Goal: Information Seeking & Learning: Learn about a topic

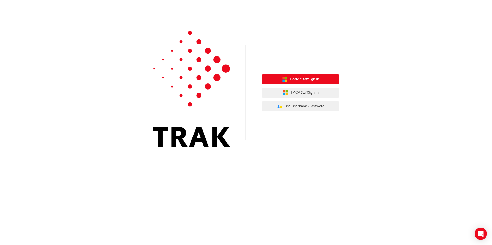
click at [300, 83] on button "Dealer Staff Sign In" at bounding box center [300, 80] width 77 height 10
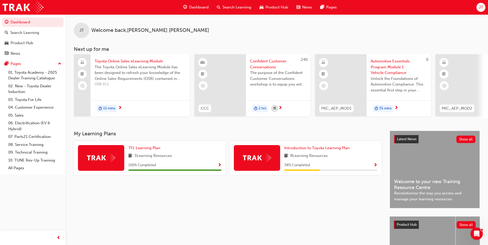
click at [375, 167] on span "Show Progress" at bounding box center [375, 165] width 4 height 5
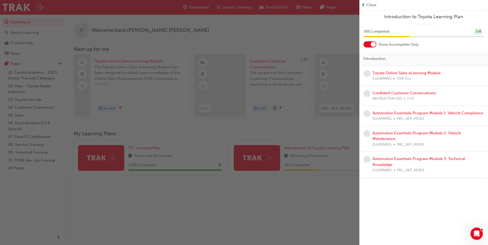
click at [179, 189] on div "button" at bounding box center [179, 122] width 359 height 245
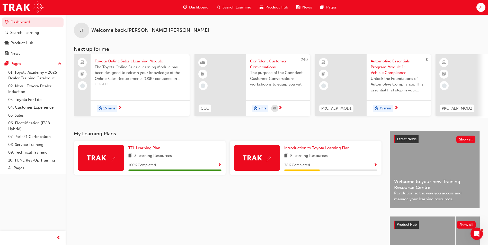
click at [108, 157] on img at bounding box center [101, 158] width 28 height 8
click at [219, 166] on span "Show Progress" at bounding box center [220, 165] width 4 height 5
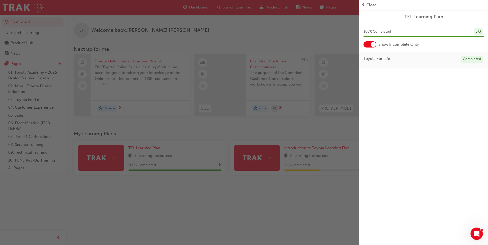
click at [231, 206] on div "button" at bounding box center [179, 122] width 359 height 245
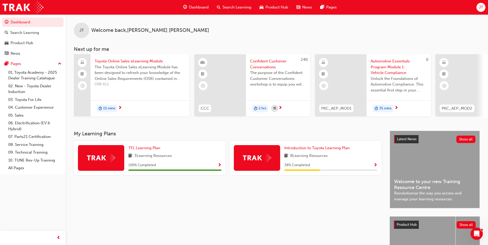
click at [375, 168] on span "Show Progress" at bounding box center [375, 165] width 4 height 5
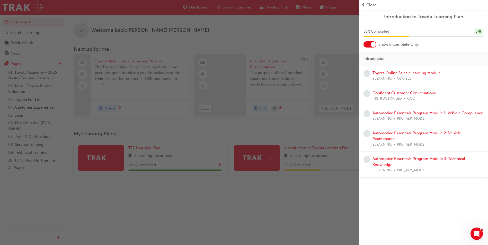
click at [375, 168] on span "ELEARNING" at bounding box center [381, 171] width 19 height 6
drag, startPoint x: 256, startPoint y: 184, endPoint x: 253, endPoint y: 184, distance: 3.9
click at [253, 184] on div "button" at bounding box center [179, 122] width 359 height 245
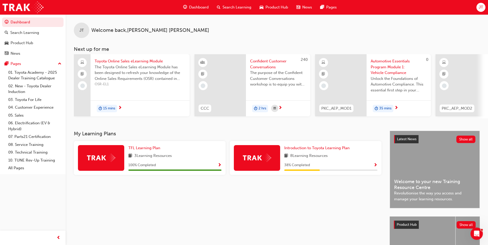
click at [237, 1] on div "Dashboard Search Learning Product Hub News Pages" at bounding box center [260, 7] width 166 height 15
click at [237, 7] on span "Search Learning" at bounding box center [236, 7] width 29 height 6
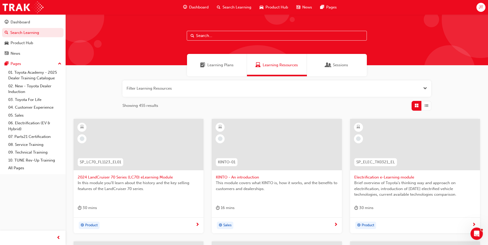
click at [209, 34] on input "text" at bounding box center [277, 36] width 180 height 10
type input "consumer"
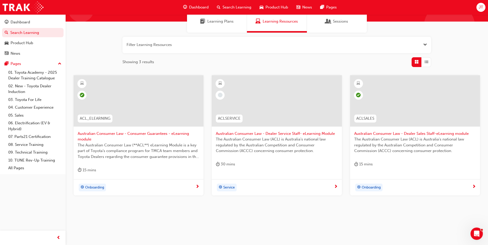
scroll to position [44, 0]
click at [130, 134] on span "Australian Consumer Law - Consumer Guarantees - eLearning module" at bounding box center [139, 137] width 122 height 12
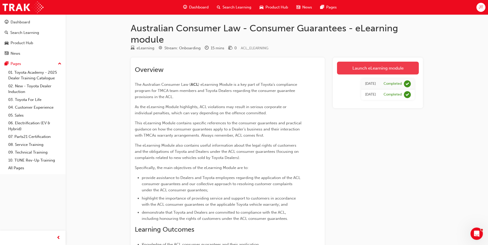
click at [416, 65] on link "Launch eLearning module" at bounding box center [378, 68] width 82 height 13
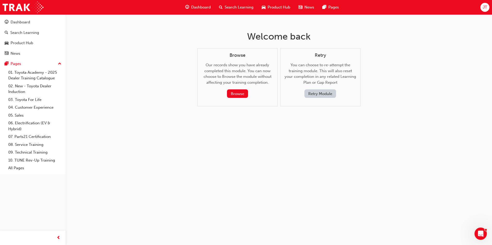
click at [326, 95] on button "Retry Module" at bounding box center [320, 93] width 32 height 8
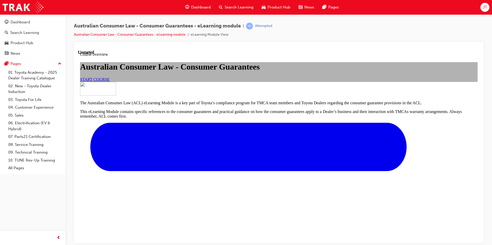
click at [110, 82] on link "START COURSE" at bounding box center [95, 79] width 30 height 4
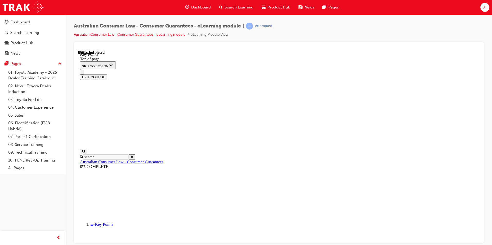
scroll to position [216, 0]
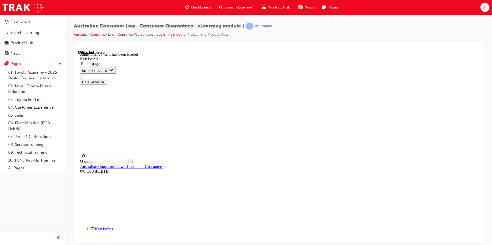
scroll to position [661, 0]
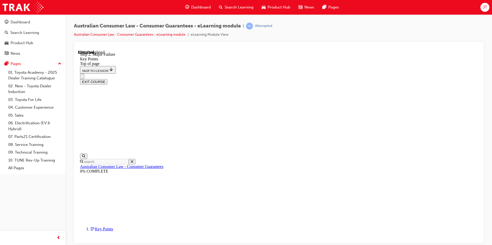
scroll to position [968, 0]
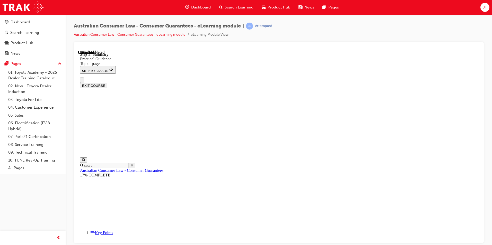
scroll to position [63, 0]
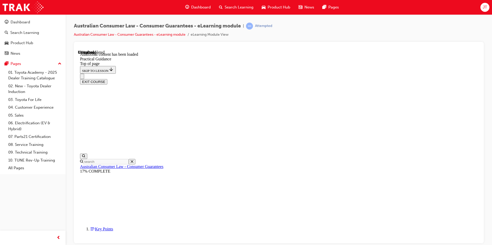
scroll to position [1279, 0]
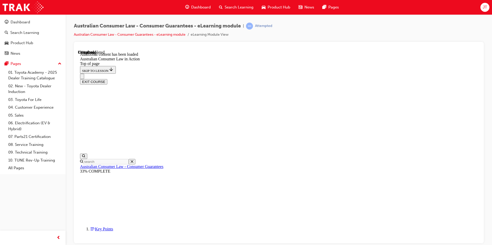
scroll to position [880, 0]
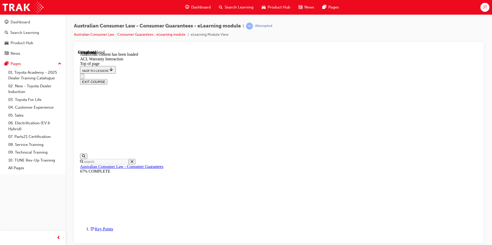
click at [107, 79] on button "EXIT COURSE" at bounding box center [93, 81] width 27 height 5
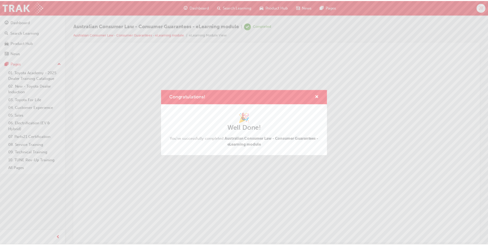
scroll to position [0, 0]
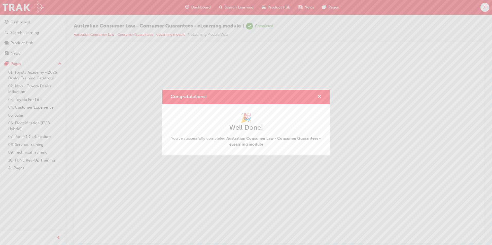
click at [318, 97] on span "cross-icon" at bounding box center [319, 97] width 4 height 5
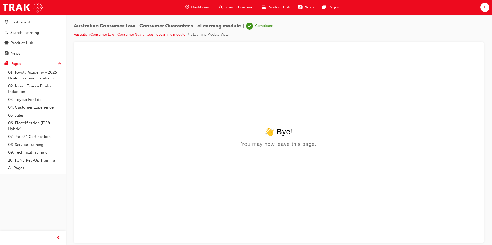
click at [232, 7] on span "Search Learning" at bounding box center [238, 7] width 29 height 6
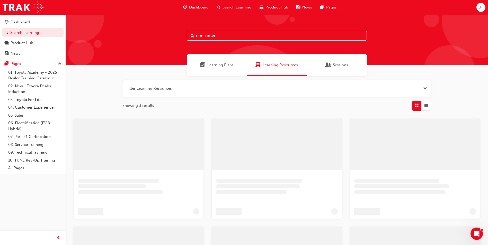
click at [228, 39] on input "consumer" at bounding box center [277, 36] width 180 height 10
type input "consumer"
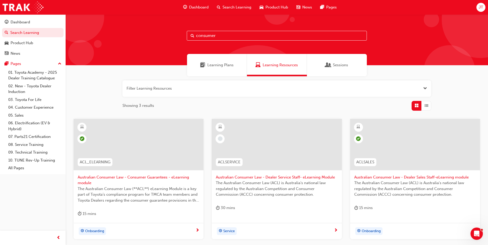
click at [442, 177] on span "Australian Consumer Law - Dealer Sales Staff-eLearning module" at bounding box center [415, 178] width 122 height 6
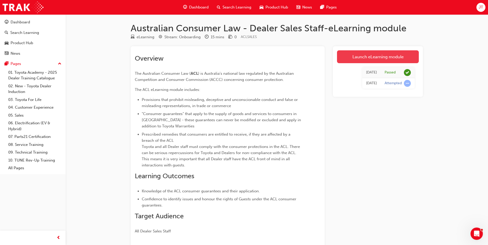
click at [399, 53] on link "Launch eLearning module" at bounding box center [378, 56] width 82 height 13
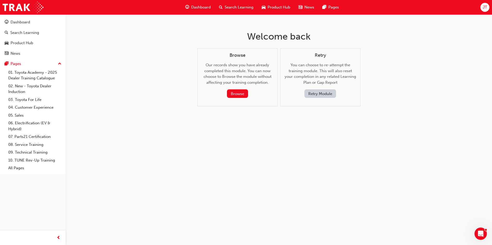
click at [320, 92] on button "Retry Module" at bounding box center [320, 93] width 32 height 8
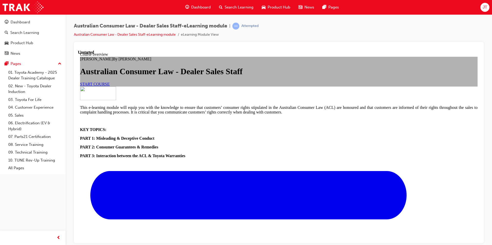
scroll to position [77, 0]
click at [110, 82] on link "START COURSE" at bounding box center [95, 84] width 30 height 4
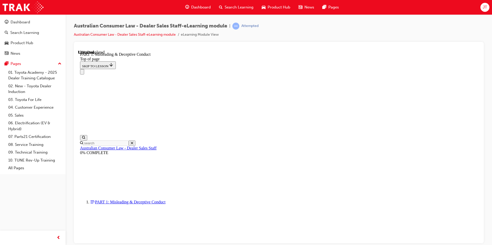
scroll to position [350, 0]
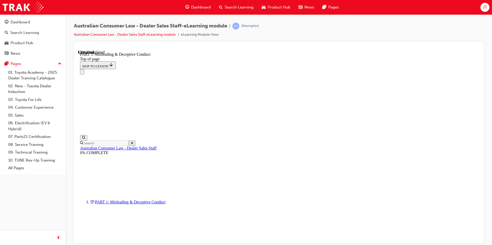
scroll to position [334, 0]
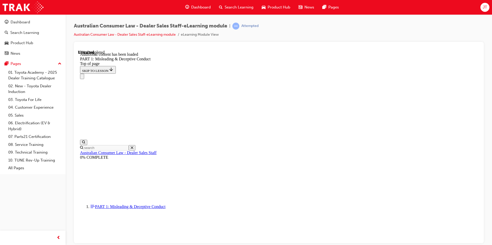
scroll to position [607, 0]
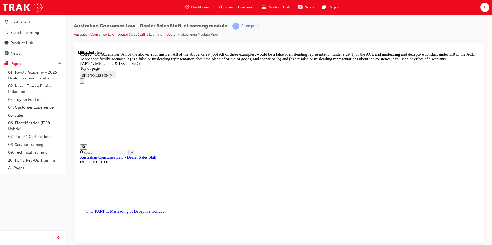
scroll to position [859, 0]
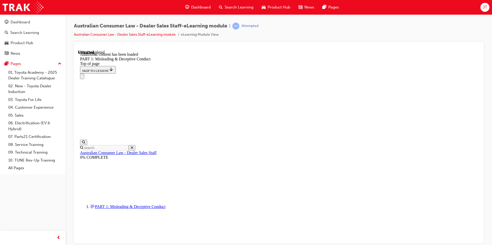
scroll to position [1015, 0]
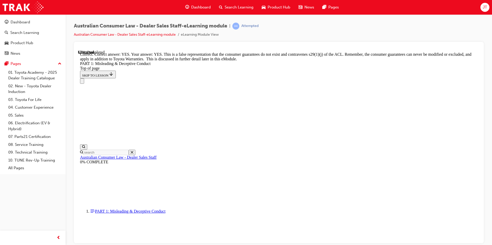
scroll to position [1118, 0]
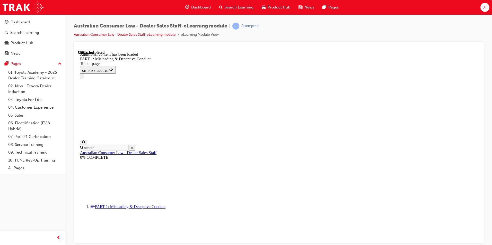
scroll to position [1256, 0]
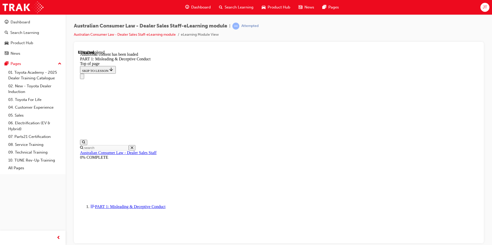
scroll to position [1395, 0]
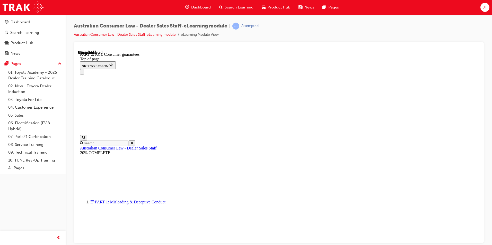
scroll to position [762, 0]
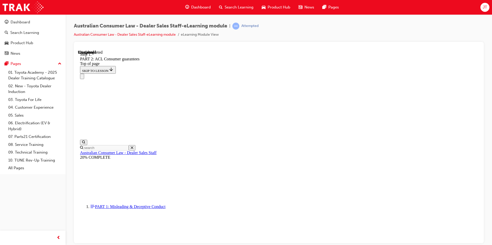
scroll to position [834, 0]
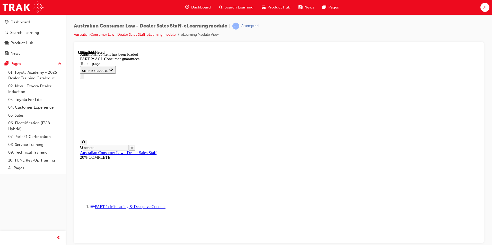
scroll to position [973, 0]
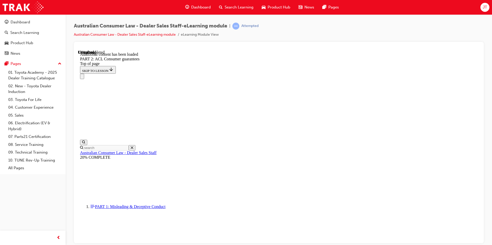
scroll to position [1189, 0]
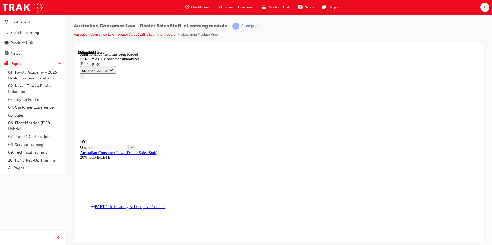
scroll to position [1526, 0]
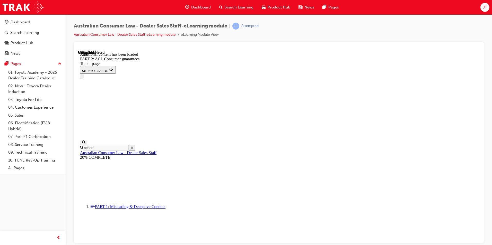
scroll to position [3207, 0]
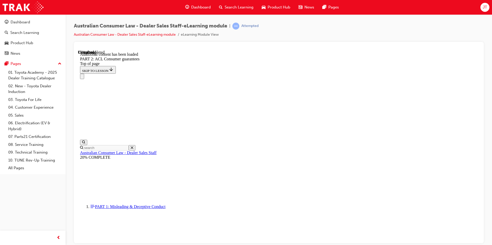
scroll to position [4337, 0]
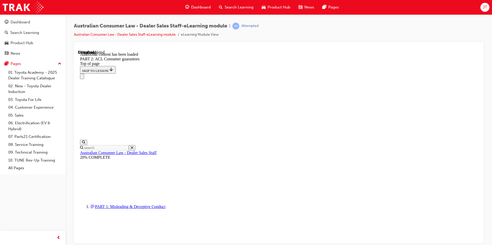
scroll to position [5059, 0]
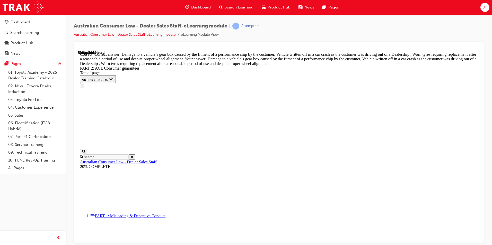
scroll to position [5136, 0]
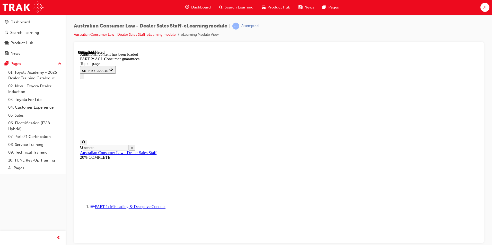
scroll to position [5586, 0]
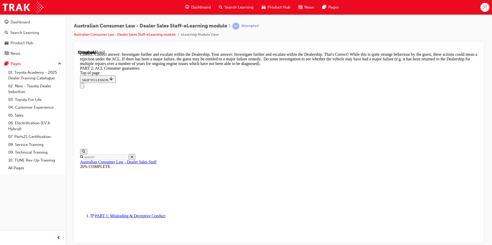
scroll to position [5726, 0]
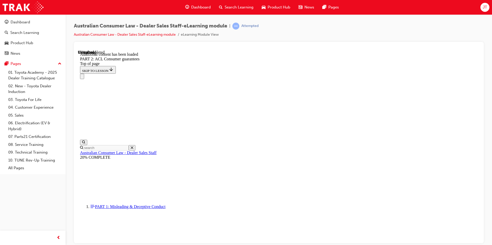
scroll to position [6147, 0]
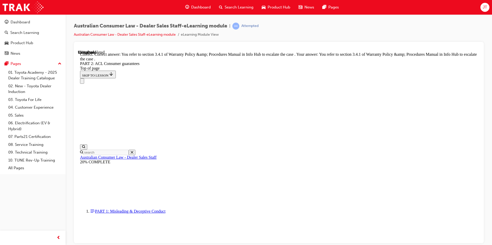
scroll to position [6430, 0]
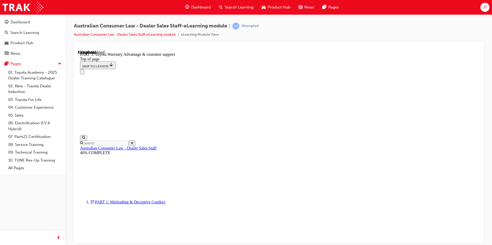
scroll to position [350, 0]
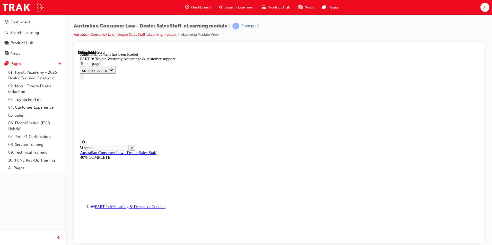
scroll to position [600, 0]
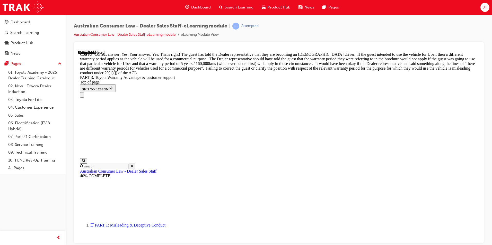
scroll to position [729, 0]
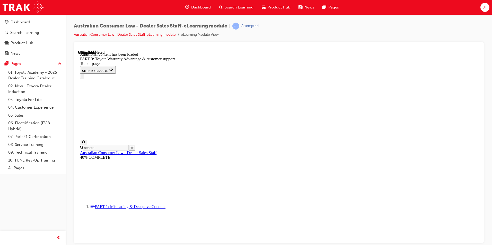
scroll to position [1343, 0]
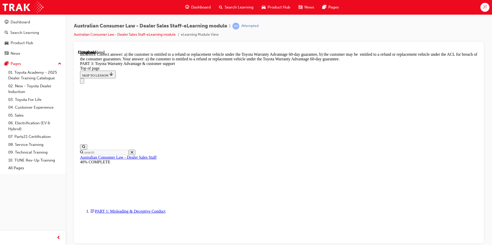
scroll to position [1443, 0]
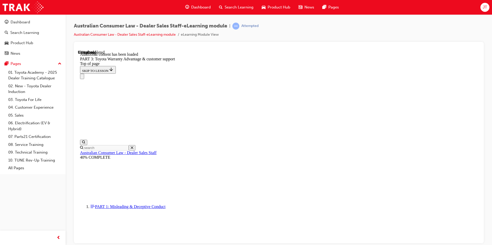
scroll to position [1625, 0]
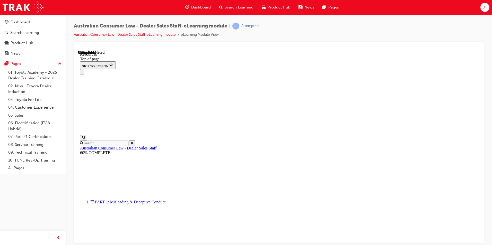
scroll to position [252, 0]
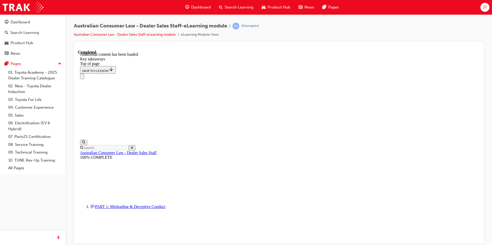
scroll to position [108, 0]
